Goal: Find specific page/section: Find specific page/section

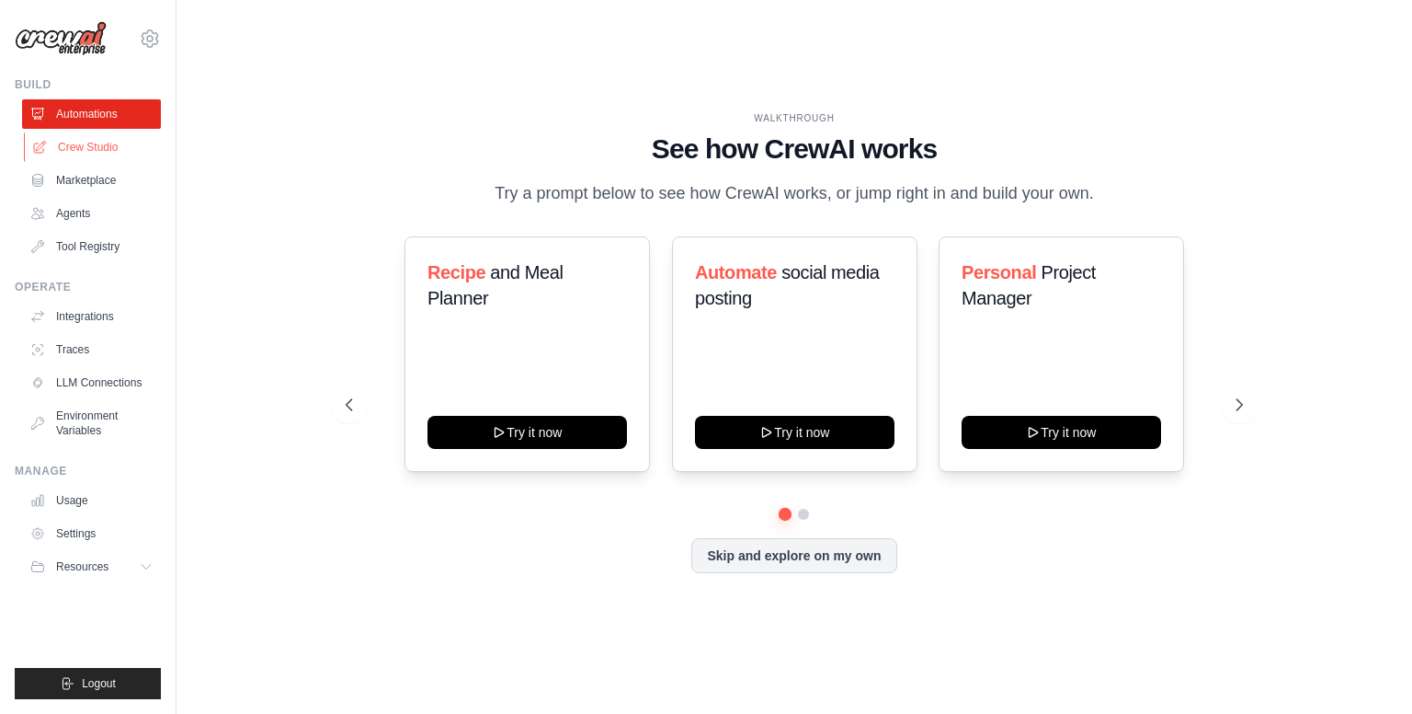
click at [124, 144] on link "Crew Studio" at bounding box center [93, 146] width 139 height 29
